Goal: Task Accomplishment & Management: Manage account settings

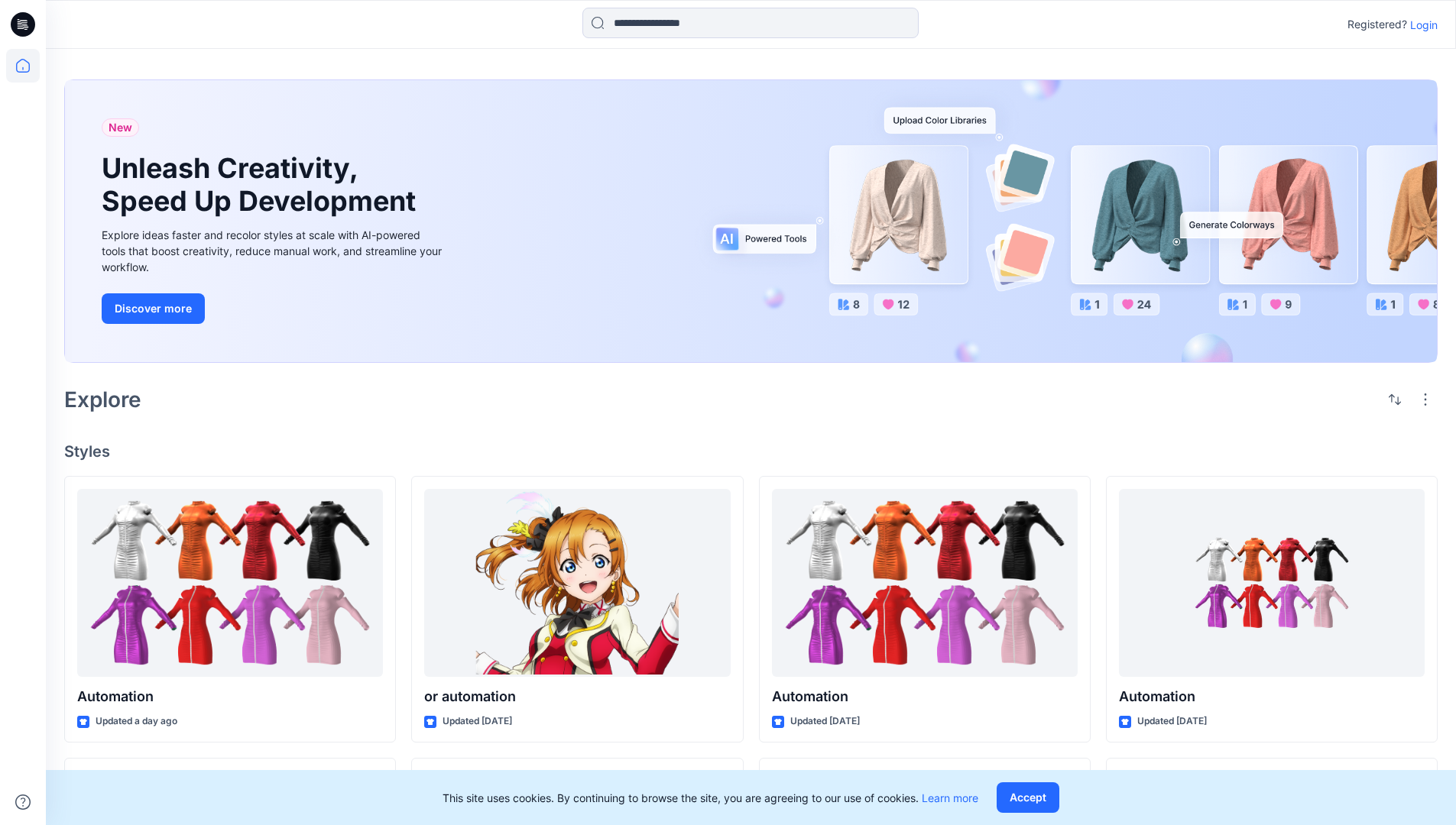
click at [1421, 25] on p "Login" at bounding box center [1424, 25] width 28 height 16
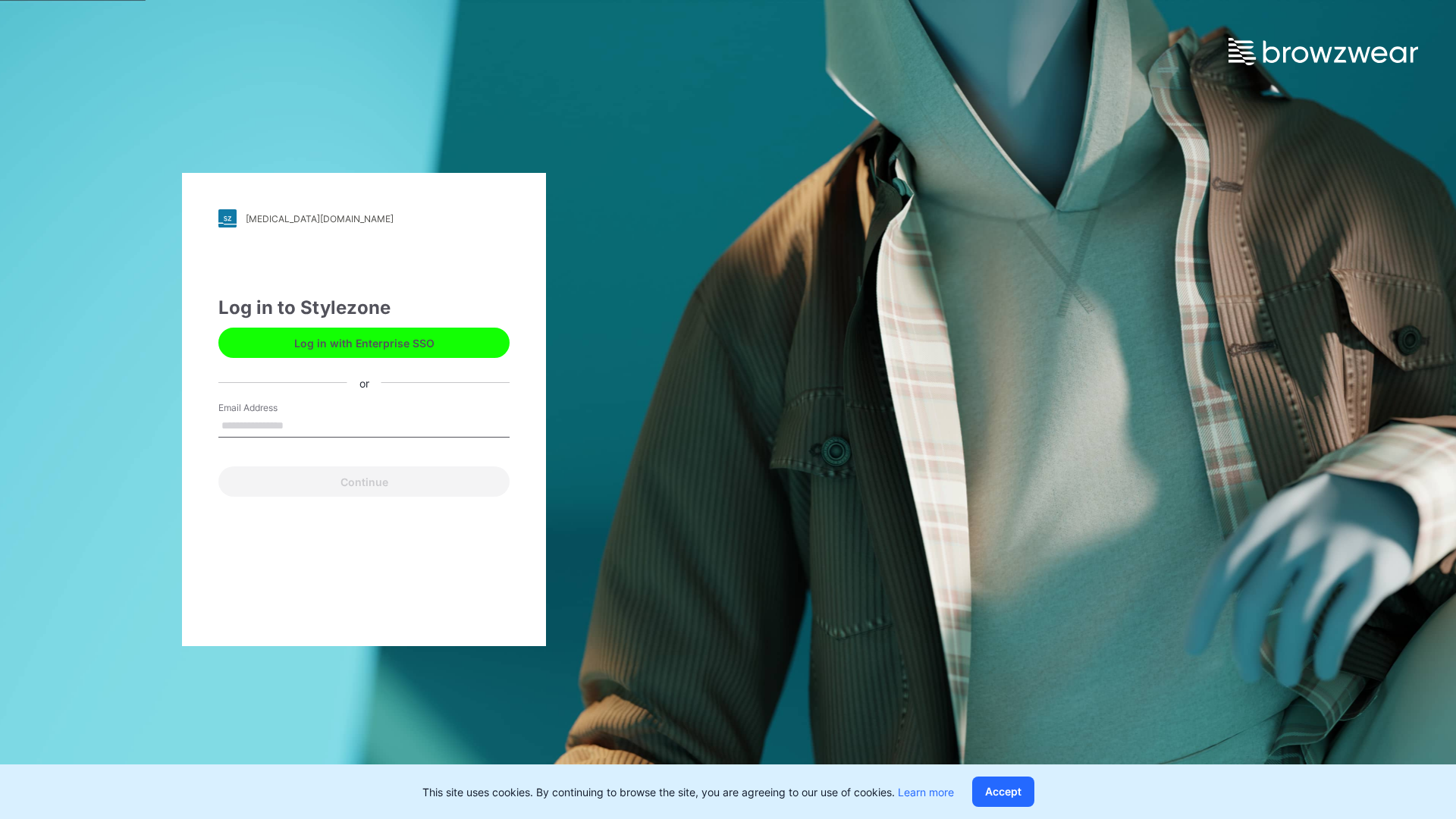
click at [300, 425] on input "Email Address" at bounding box center [363, 427] width 291 height 23
type input "**********"
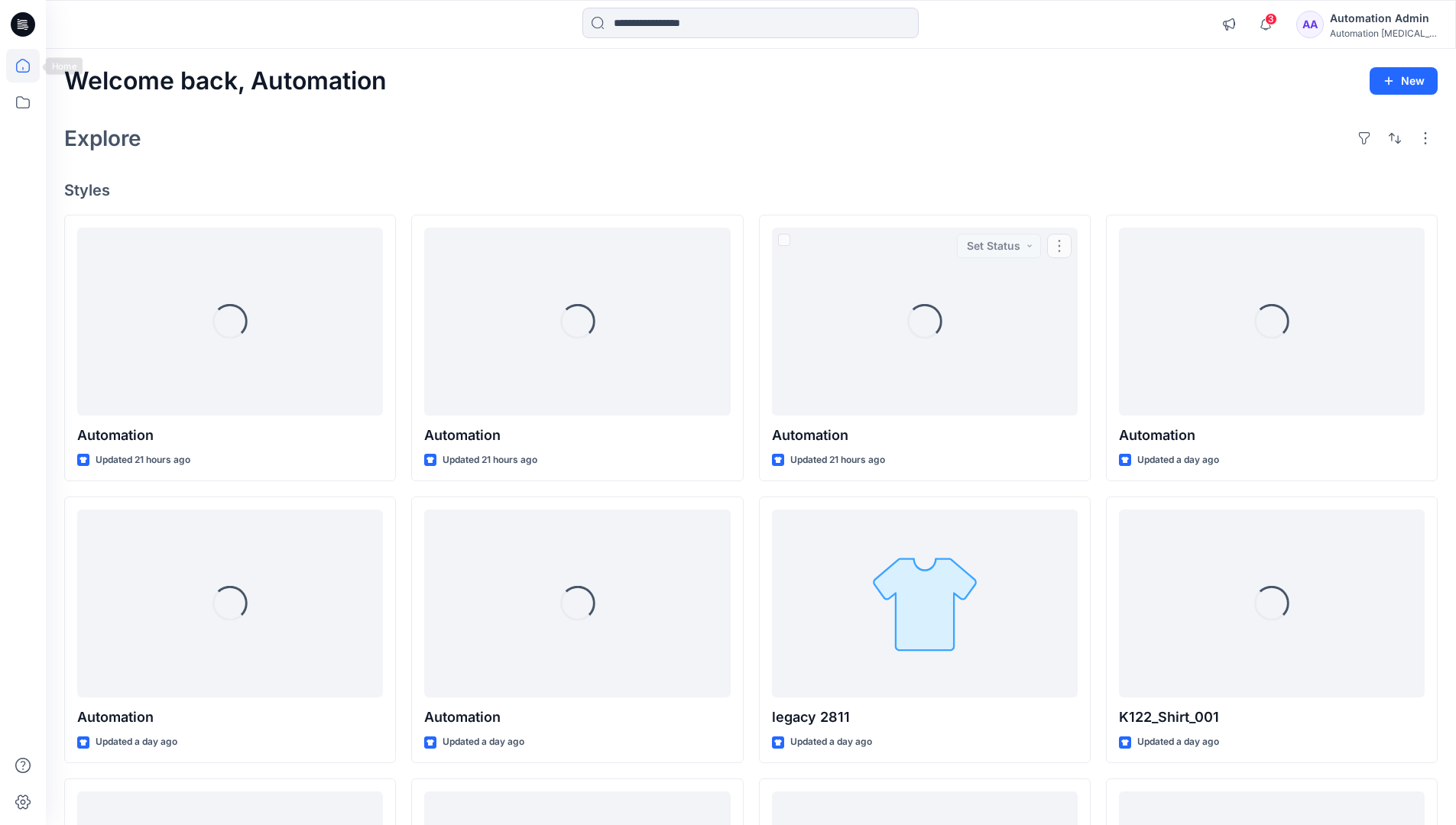
click at [29, 66] on icon at bounding box center [23, 66] width 13 height 13
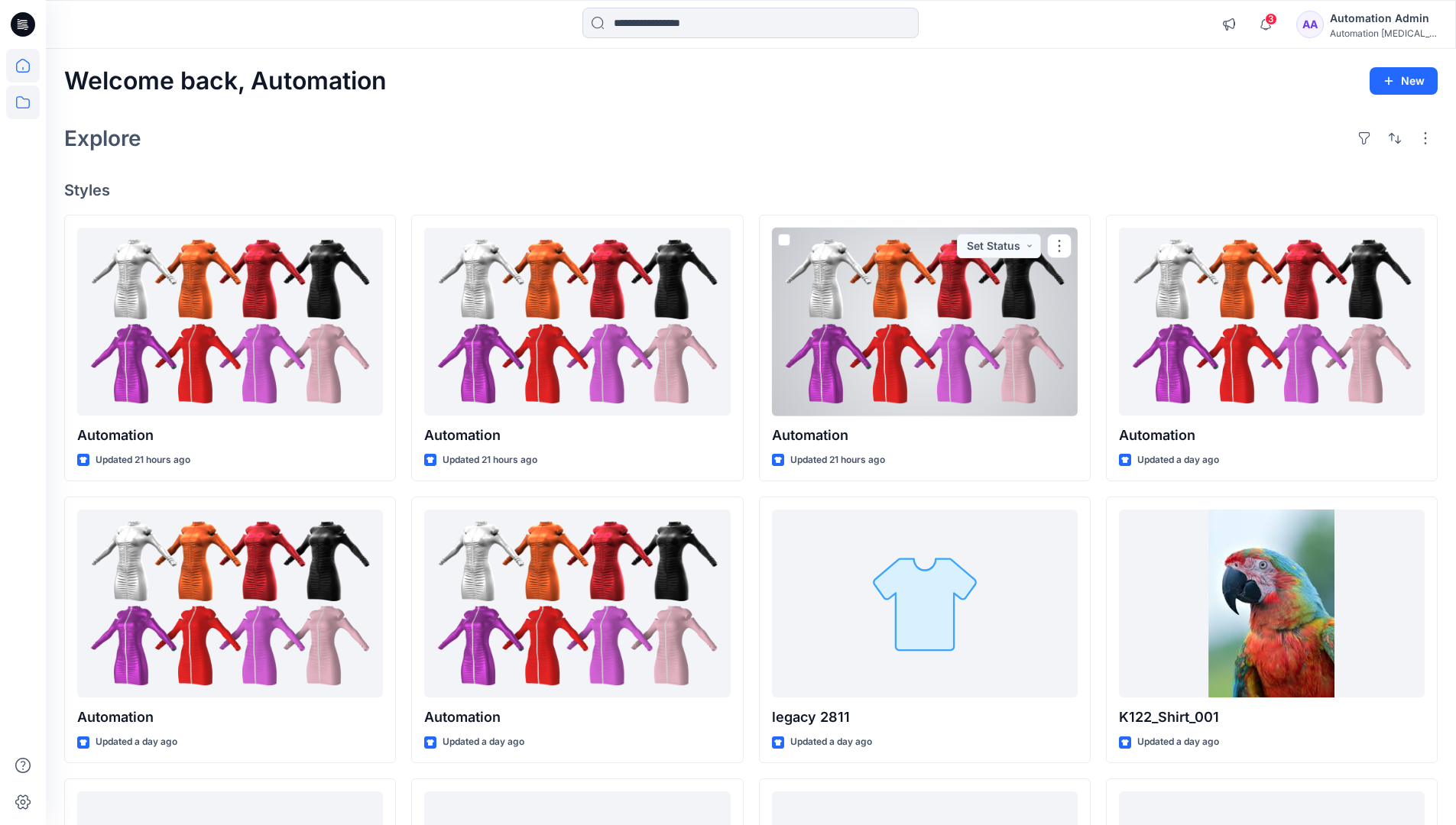
click at [28, 100] on icon at bounding box center [22, 102] width 33 height 33
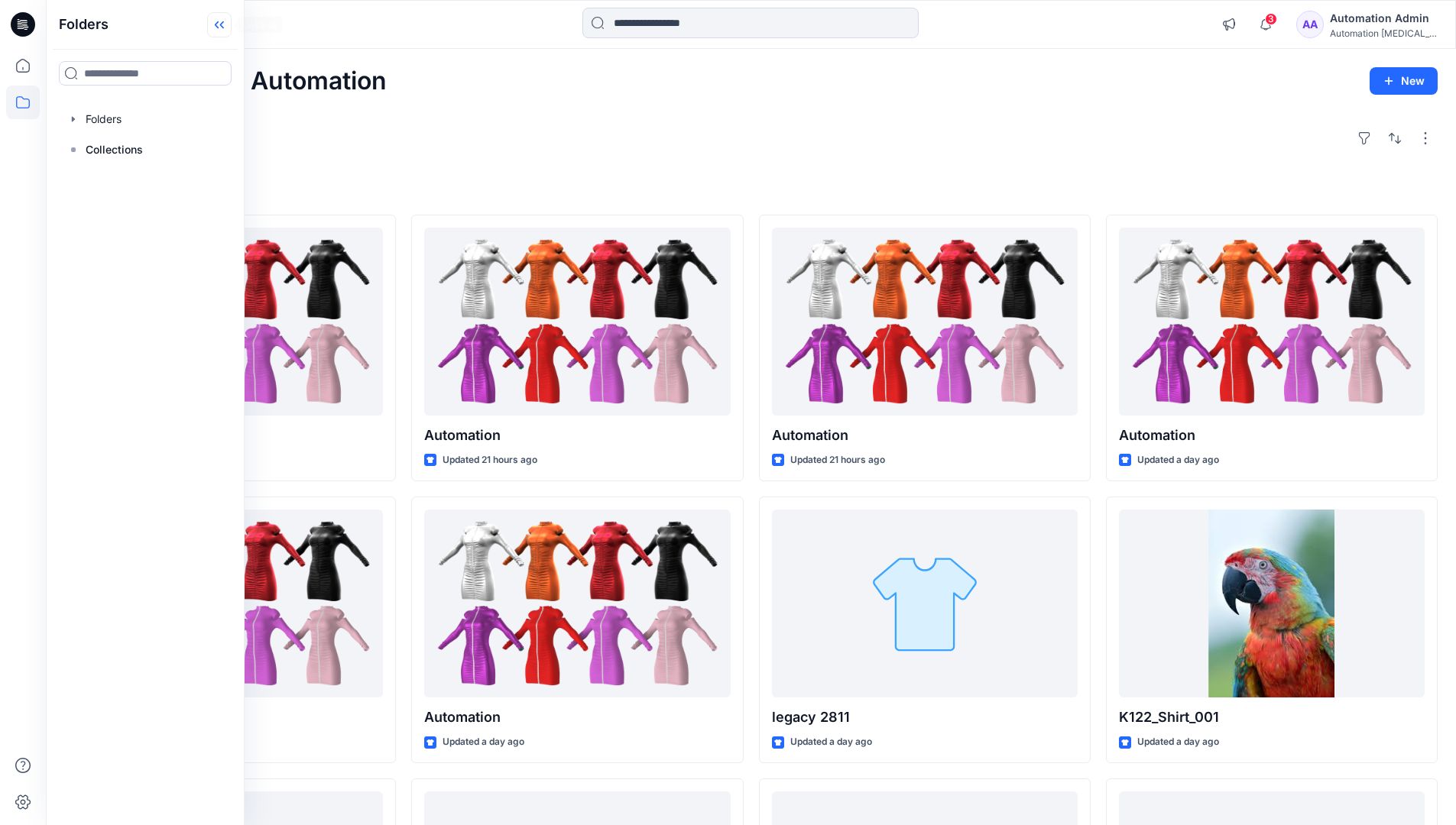
click at [222, 28] on icon at bounding box center [220, 25] width 25 height 25
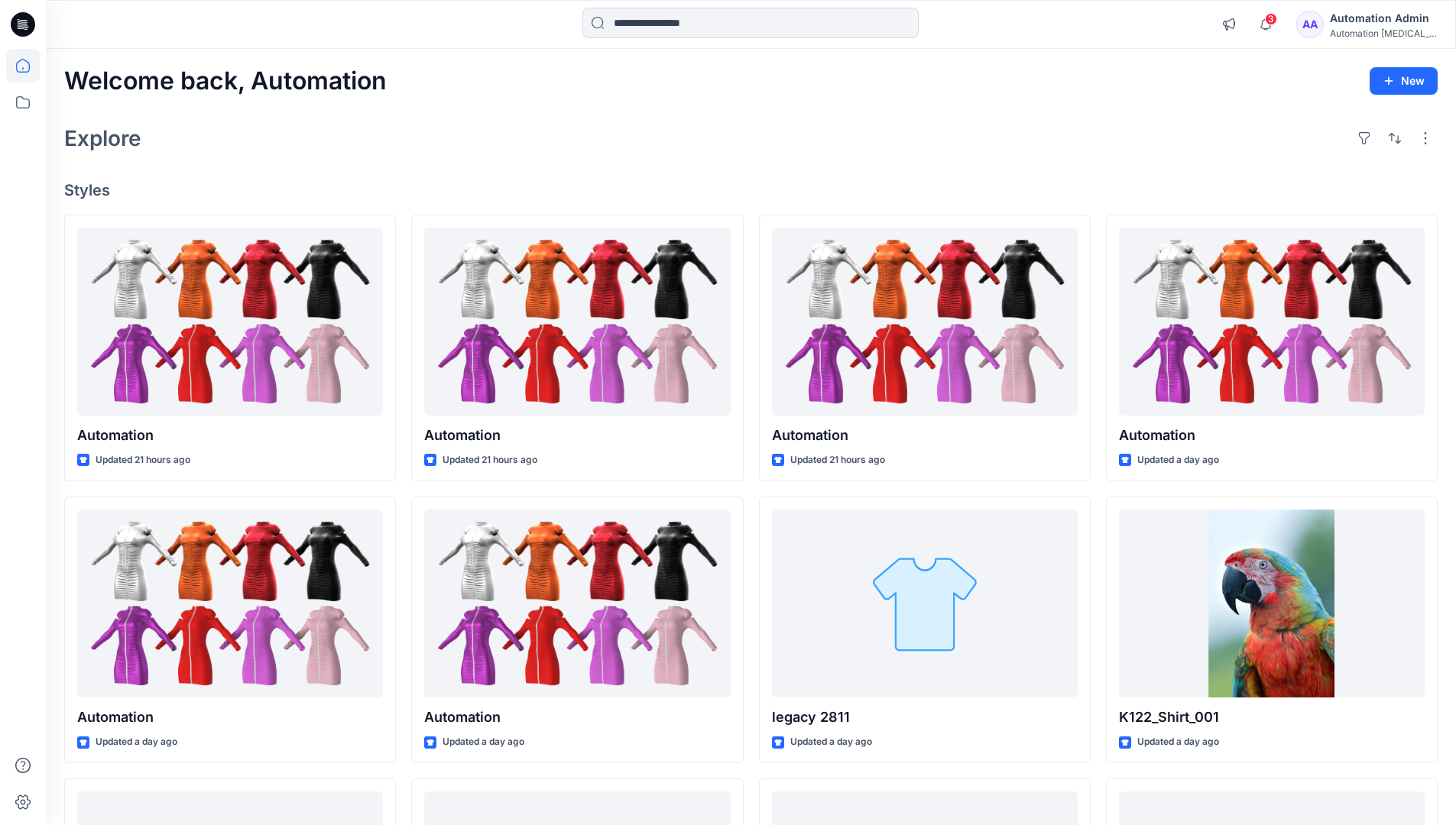
click at [1380, 25] on div "Automation Admin" at bounding box center [1383, 18] width 107 height 18
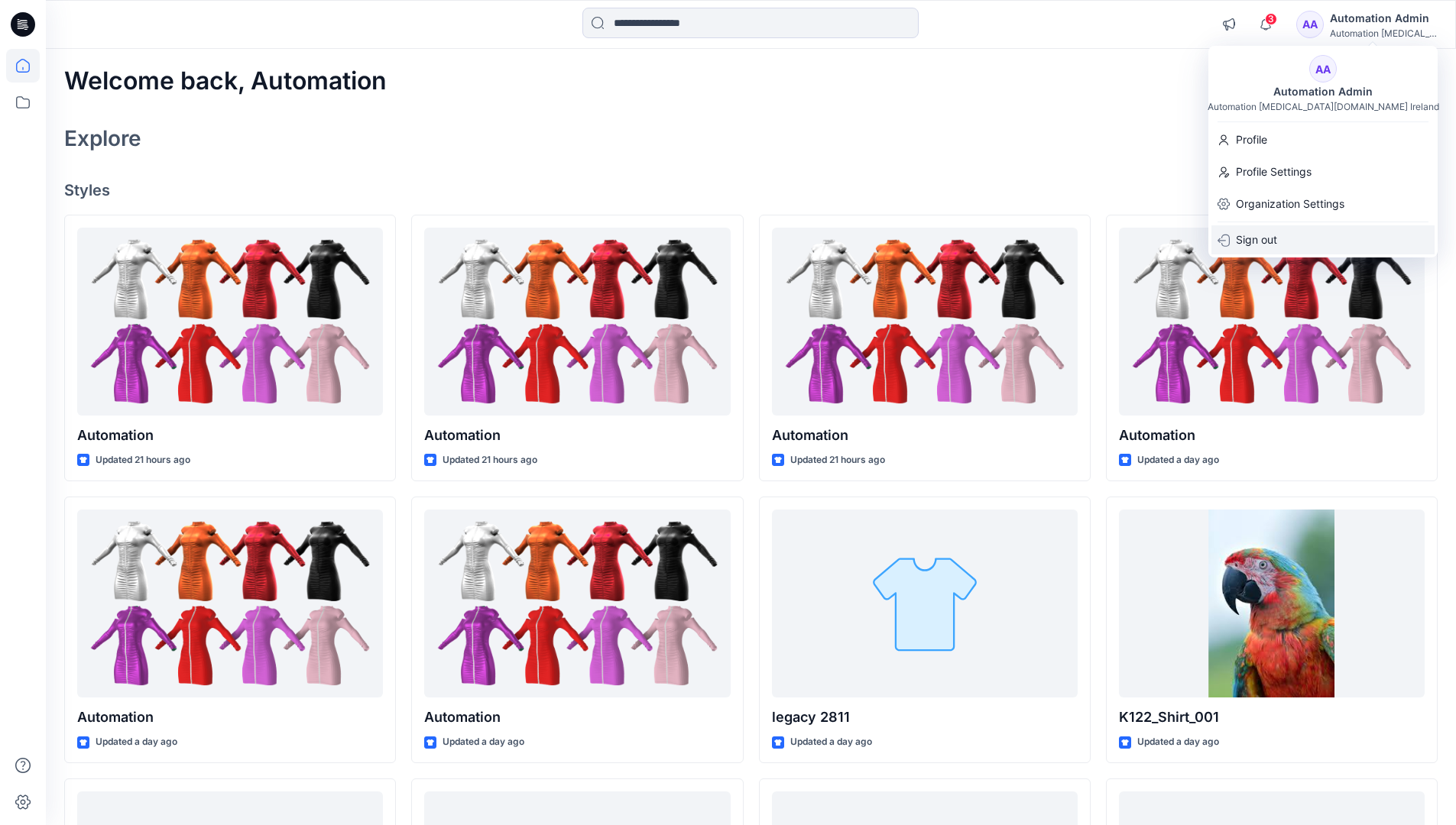
click at [1248, 241] on p "Sign out" at bounding box center [1256, 240] width 41 height 29
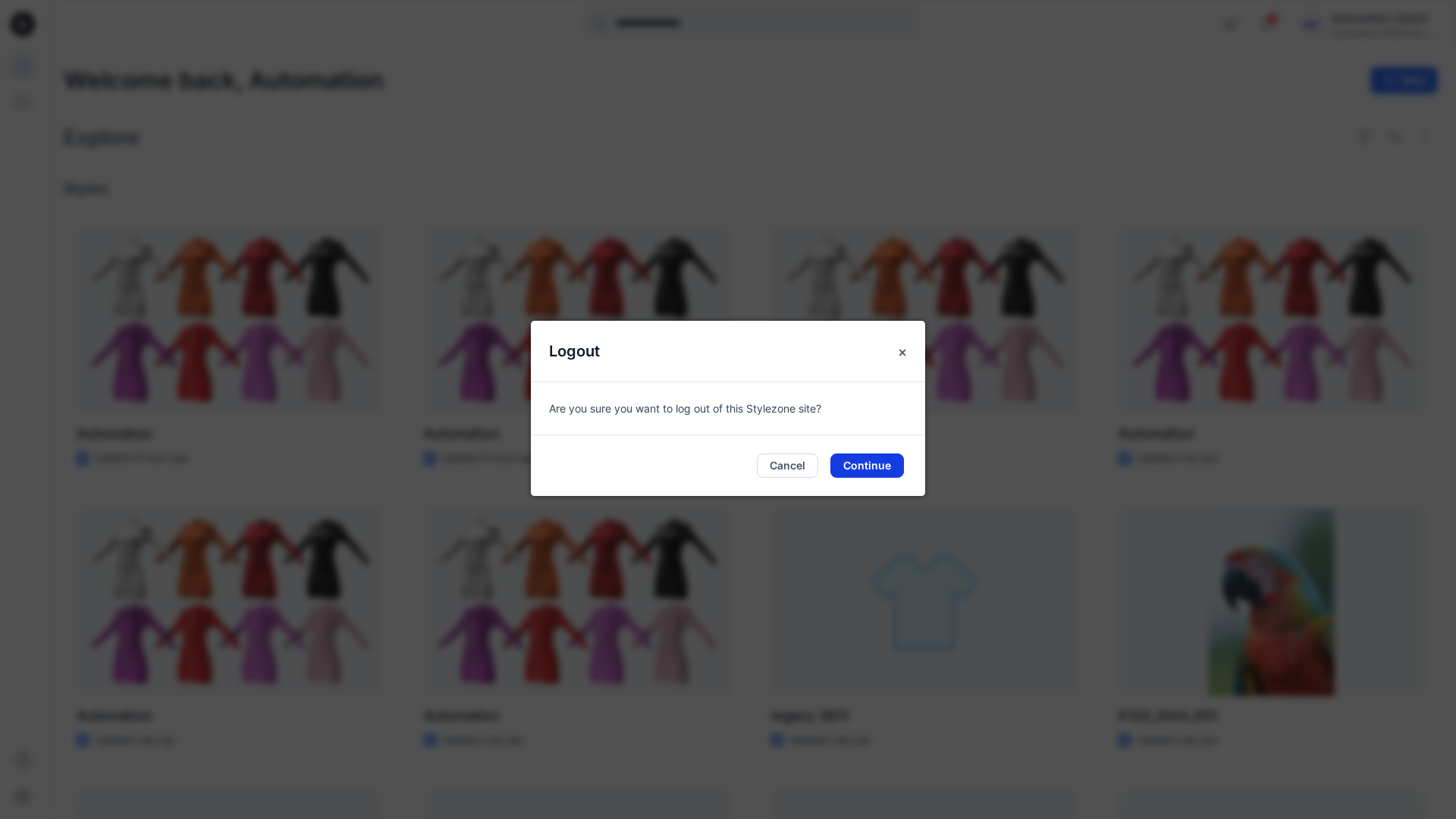
click at [841, 468] on button "Continue" at bounding box center [867, 465] width 74 height 25
